Goal: Complete application form

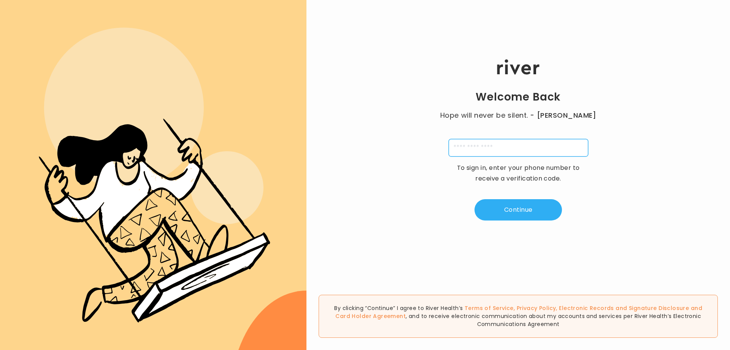
click at [514, 154] on input "tel" at bounding box center [519, 147] width 140 height 17
type input "**********"
type input "*"
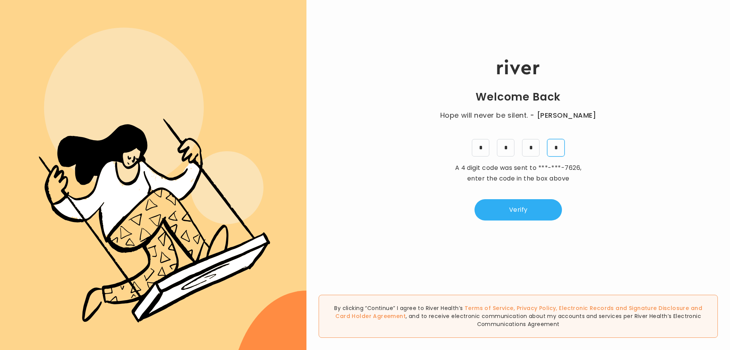
type input "*"
click at [508, 210] on button "Verify" at bounding box center [518, 209] width 87 height 21
click at [506, 150] on input "tel" at bounding box center [519, 147] width 140 height 17
click at [509, 148] on input "tel" at bounding box center [519, 147] width 140 height 17
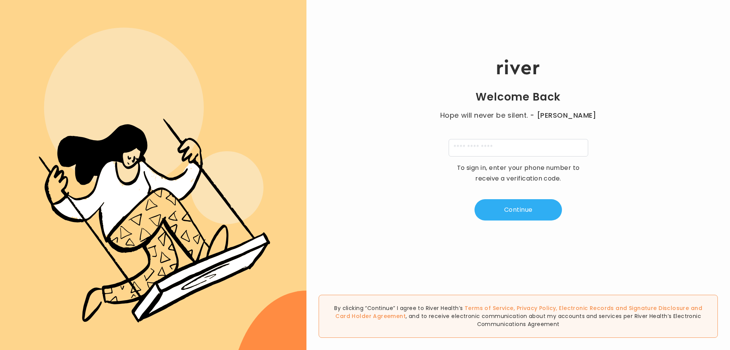
drag, startPoint x: 454, startPoint y: 210, endPoint x: 464, endPoint y: 181, distance: 30.4
click at [454, 210] on div "Welcome Back Hope will never be silent. - Harvey Milk To sign in, enter your ph…" at bounding box center [519, 140] width 424 height 210
click at [465, 150] on input "tel" at bounding box center [519, 147] width 140 height 17
drag, startPoint x: 494, startPoint y: 149, endPoint x: 502, endPoint y: 150, distance: 7.7
click at [494, 149] on input "tel" at bounding box center [519, 147] width 140 height 17
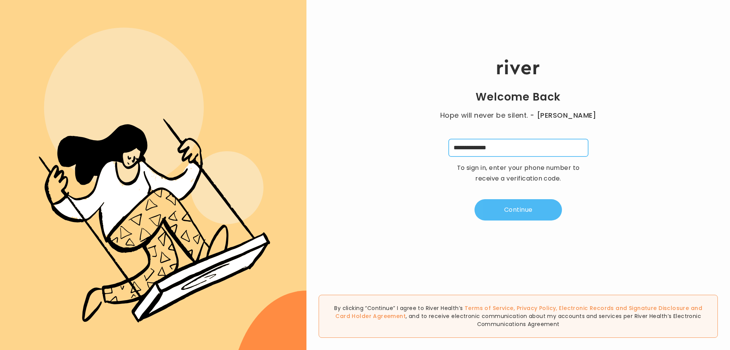
type input "**********"
click at [519, 210] on button "Continue" at bounding box center [518, 209] width 87 height 21
